Goal: Information Seeking & Learning: Learn about a topic

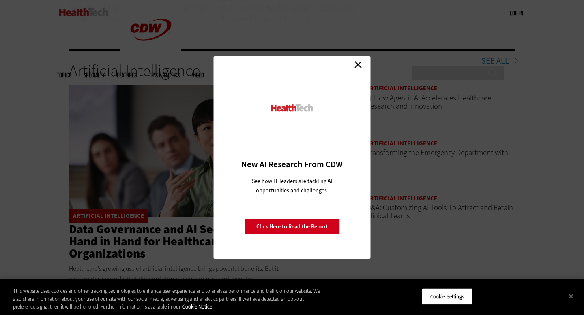
scroll to position [1172, 0]
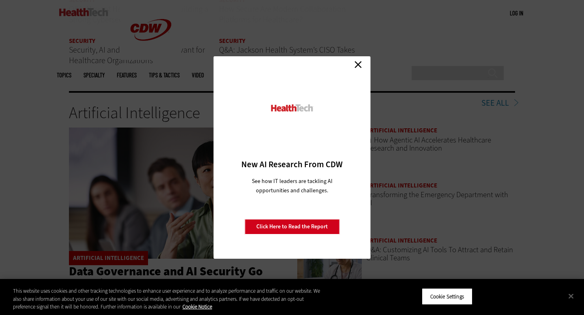
click at [353, 64] on link "Close" at bounding box center [358, 64] width 12 height 12
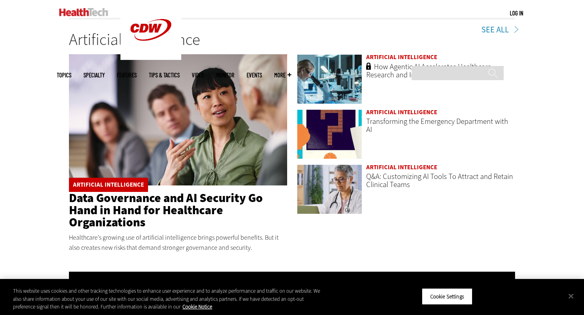
scroll to position [1245, 0]
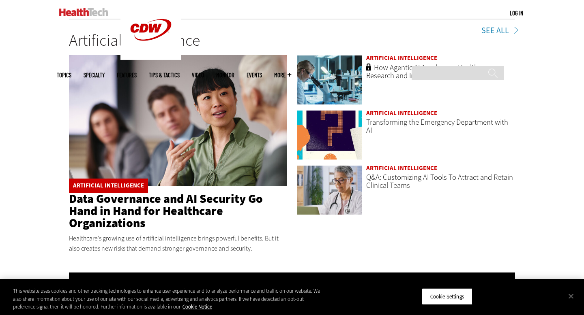
click at [178, 208] on link "Data Governance and AI Security Go Hand in Hand for Healthcare Organizations" at bounding box center [166, 211] width 194 height 41
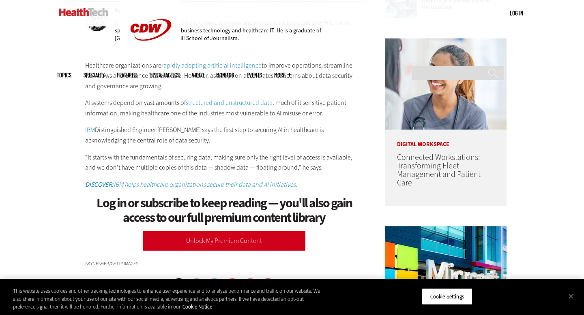
scroll to position [443, 0]
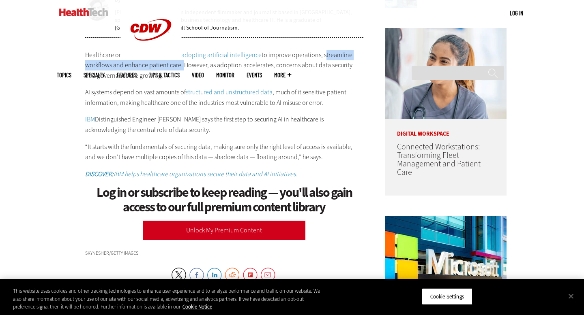
drag, startPoint x: 320, startPoint y: 52, endPoint x: 181, endPoint y: 60, distance: 139.3
click at [181, 60] on p "Healthcare organizations are rapidly adopting artificial intelligence to improv…" at bounding box center [224, 65] width 278 height 31
copy p "streamline workflows and enhance patient care."
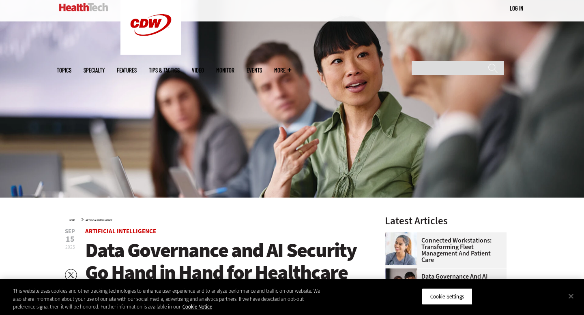
scroll to position [0, 0]
